Goal: Find specific page/section: Find specific page/section

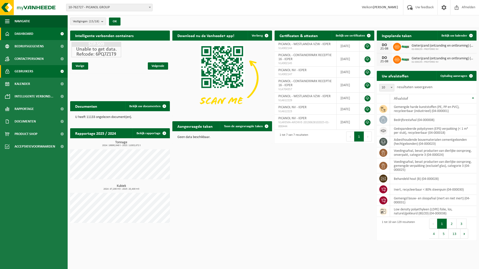
click at [25, 70] on span "Gebruikers" at bounding box center [24, 71] width 19 height 13
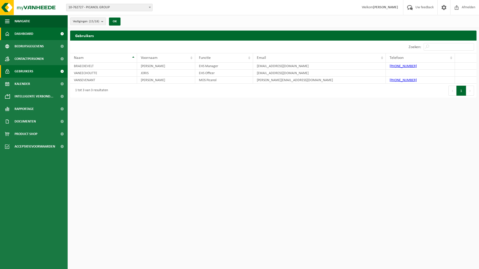
click at [27, 35] on span "Dashboard" at bounding box center [24, 34] width 19 height 13
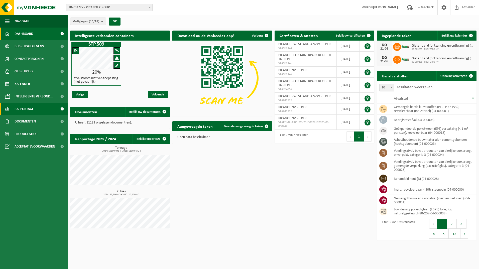
click at [23, 107] on span "Rapportage" at bounding box center [24, 109] width 19 height 13
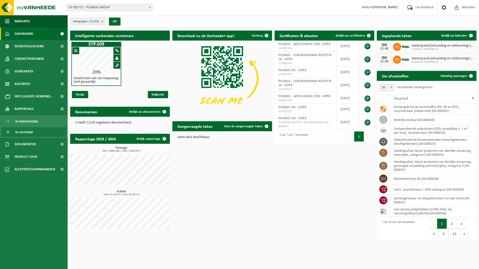
click at [28, 131] on span "In lijstvorm" at bounding box center [24, 133] width 18 height 10
